Goal: Transaction & Acquisition: Purchase product/service

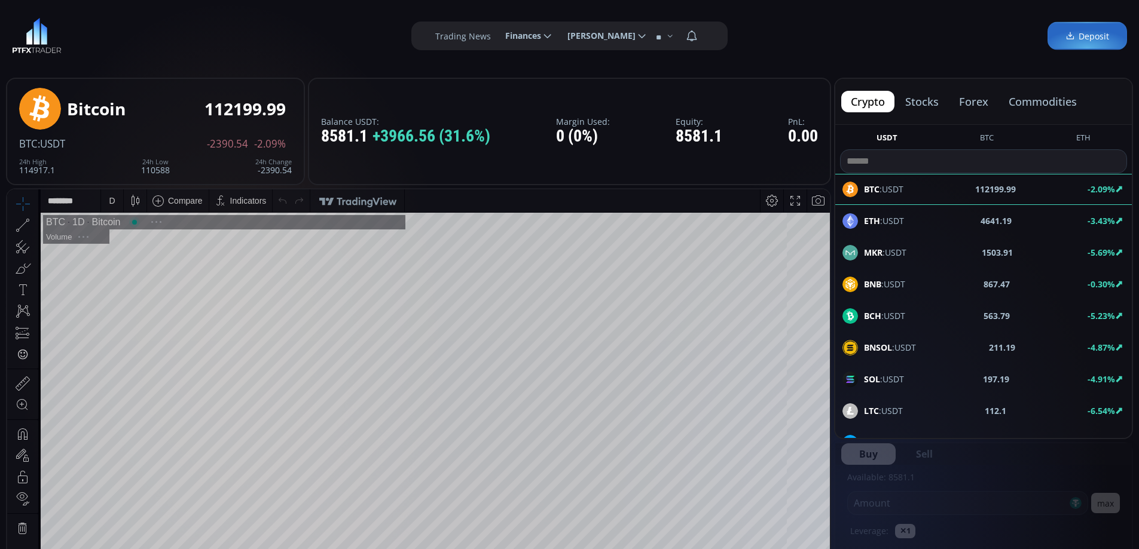
scroll to position [166, 0]
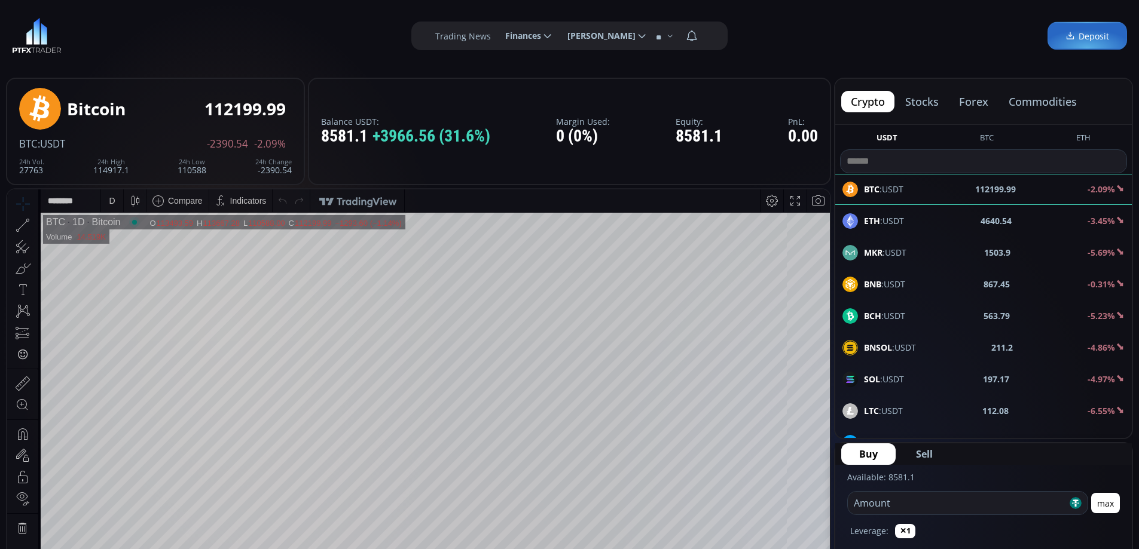
click at [1079, 39] on span "Deposit" at bounding box center [1087, 36] width 44 height 13
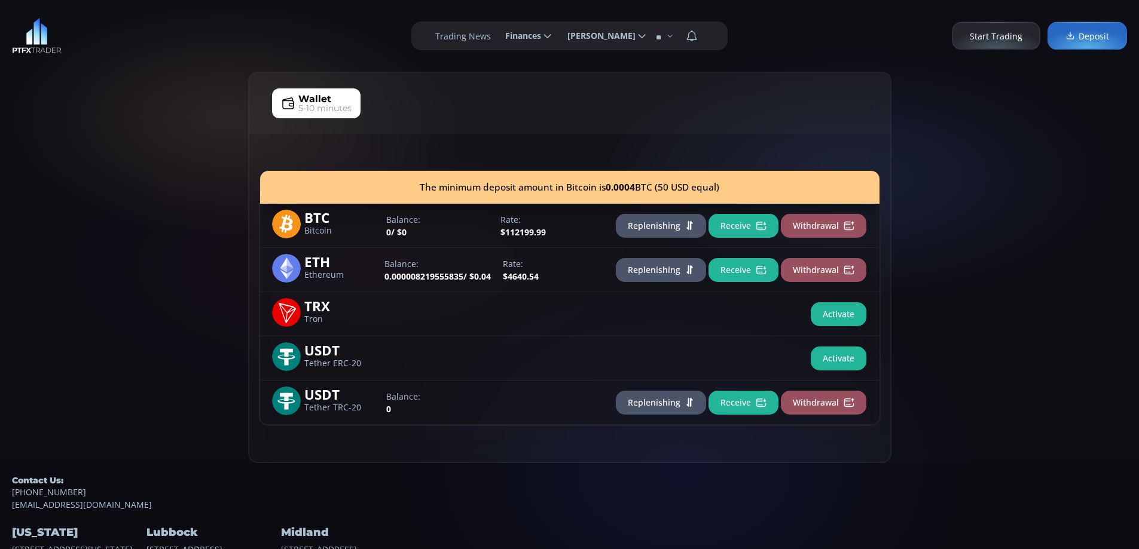
click at [746, 223] on button "Receive" at bounding box center [743, 226] width 70 height 24
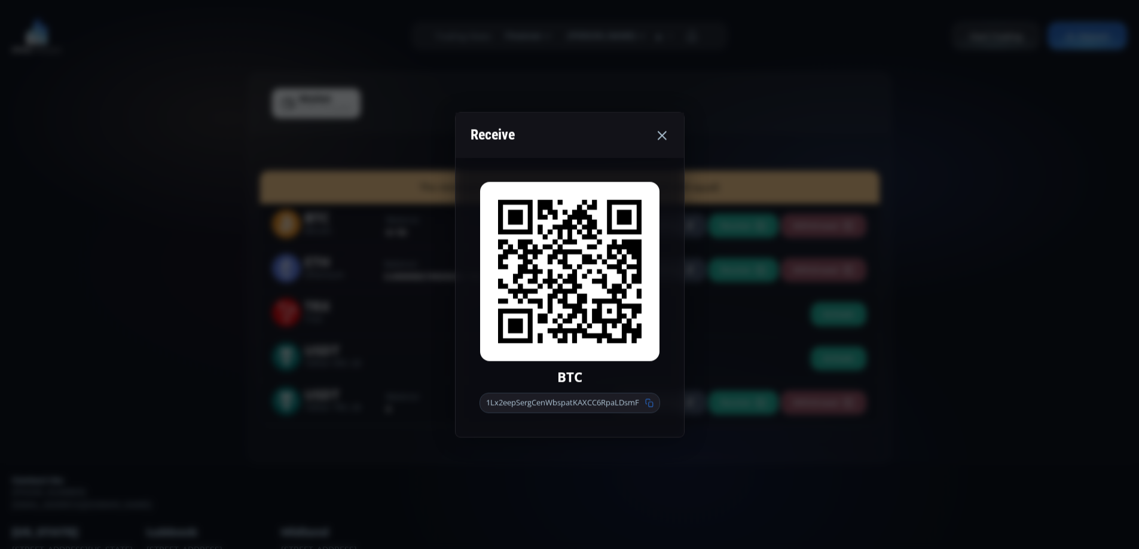
click at [649, 402] on use at bounding box center [649, 403] width 8 height 8
click at [667, 134] on icon at bounding box center [662, 135] width 14 height 14
